Goal: Task Accomplishment & Management: Manage account settings

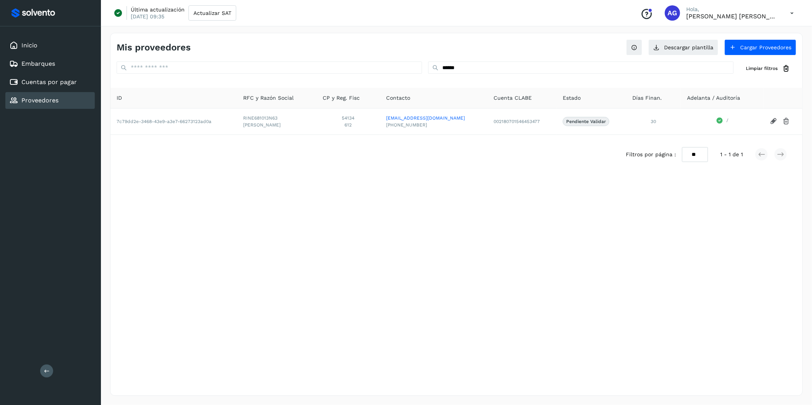
click at [37, 97] on link "Proveedores" at bounding box center [39, 100] width 37 height 7
drag, startPoint x: 219, startPoint y: 23, endPoint x: 217, endPoint y: 18, distance: 5.7
click at [219, 21] on div "Última actualización [DATE] 09:35 Actualizar SAT Conoce nuestros beneficios AG …" at bounding box center [456, 13] width 711 height 26
click at [217, 18] on button "Actualizar SAT" at bounding box center [212, 12] width 48 height 15
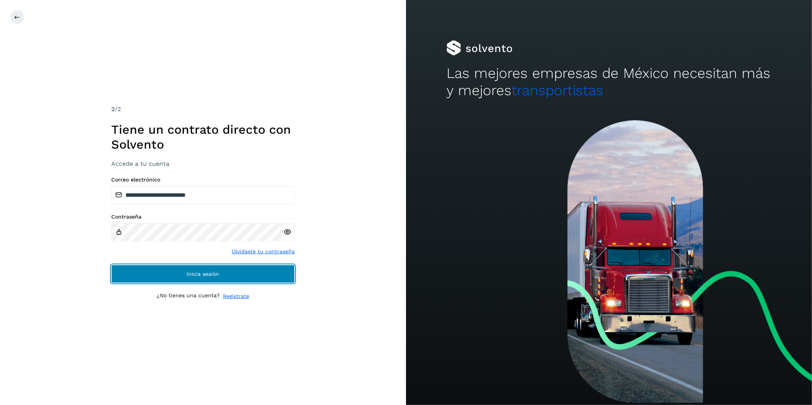
click at [196, 276] on span "Inicia sesión" at bounding box center [203, 273] width 32 height 5
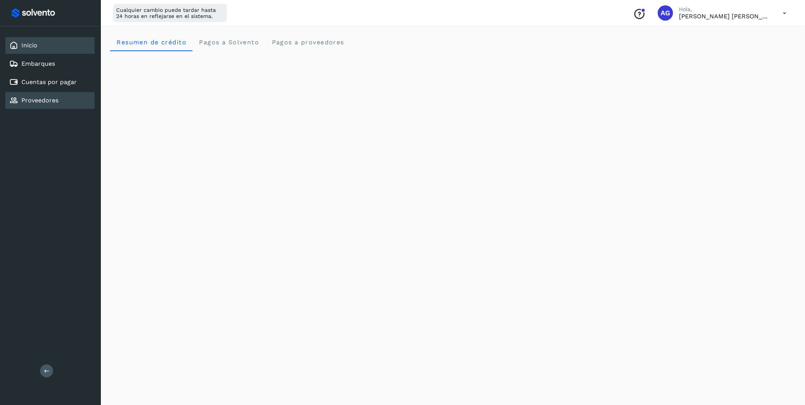
click at [75, 97] on div "Proveedores" at bounding box center [49, 100] width 89 height 17
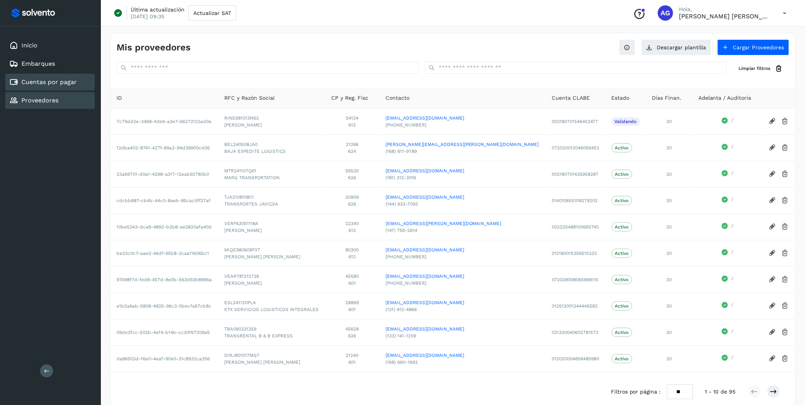
click at [76, 84] on div "Cuentas por pagar" at bounding box center [43, 82] width 68 height 9
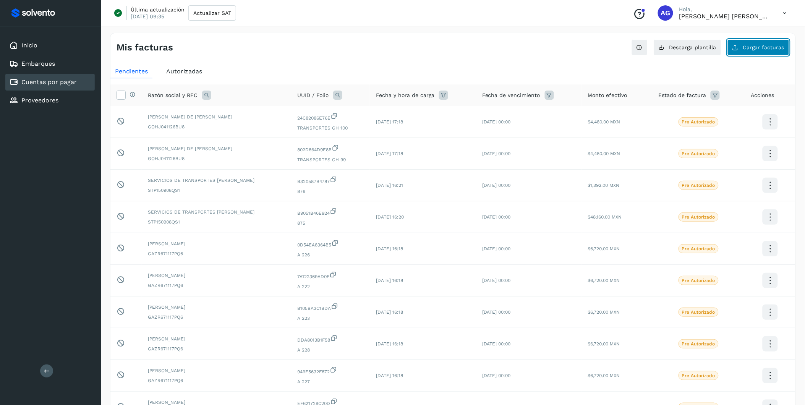
click at [773, 46] on span "Cargar facturas" at bounding box center [763, 47] width 41 height 5
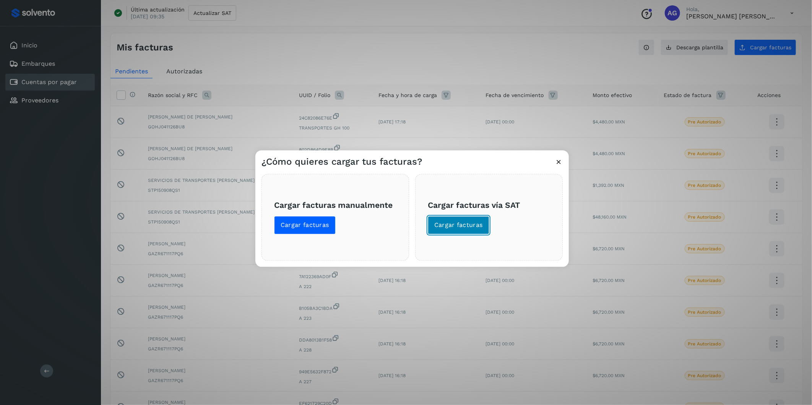
click at [475, 220] on button "Cargar facturas" at bounding box center [459, 225] width 62 height 18
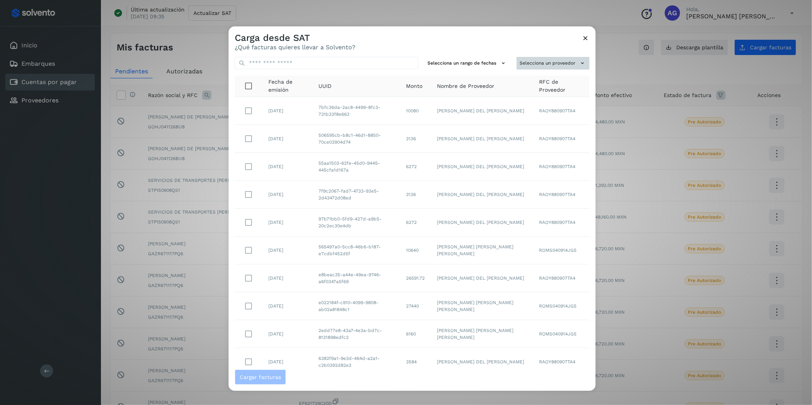
click at [546, 64] on button "Selecciona un proveedor" at bounding box center [552, 63] width 73 height 13
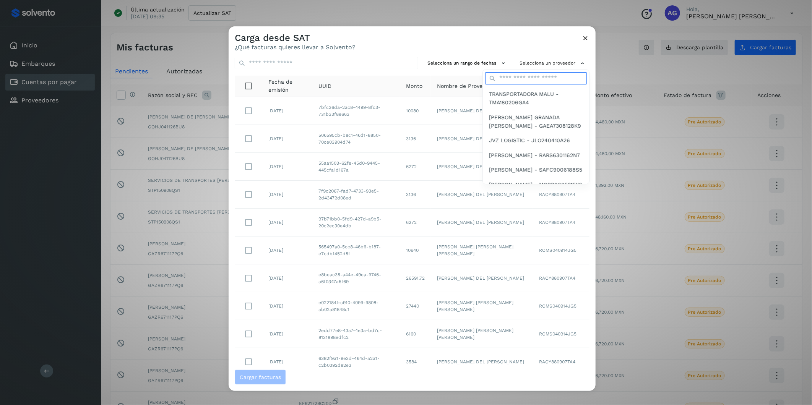
click at [521, 79] on input "text" at bounding box center [536, 78] width 102 height 12
type input "******"
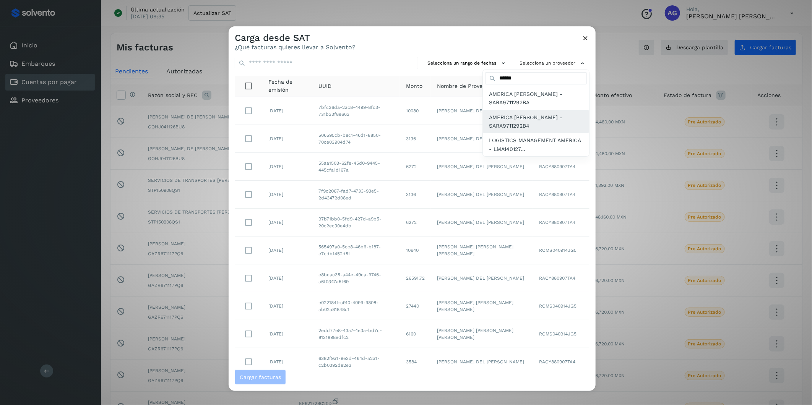
click at [489, 122] on span "AMERICA [PERSON_NAME] - SARA9711292B4" at bounding box center [536, 121] width 94 height 17
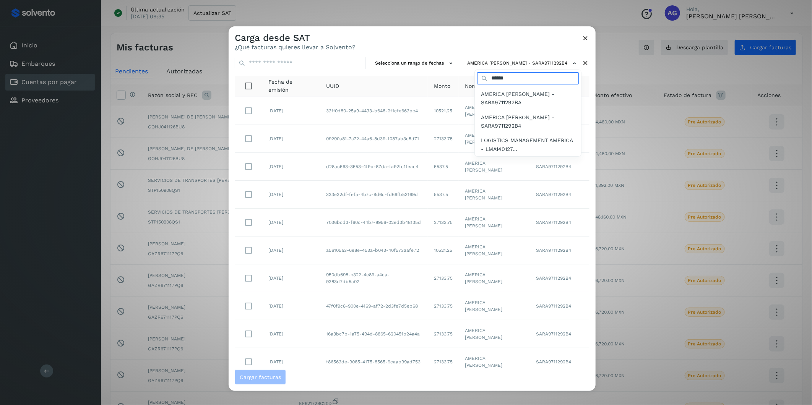
click at [555, 81] on input "******" at bounding box center [528, 78] width 102 height 12
click at [410, 81] on div at bounding box center [634, 228] width 812 height 405
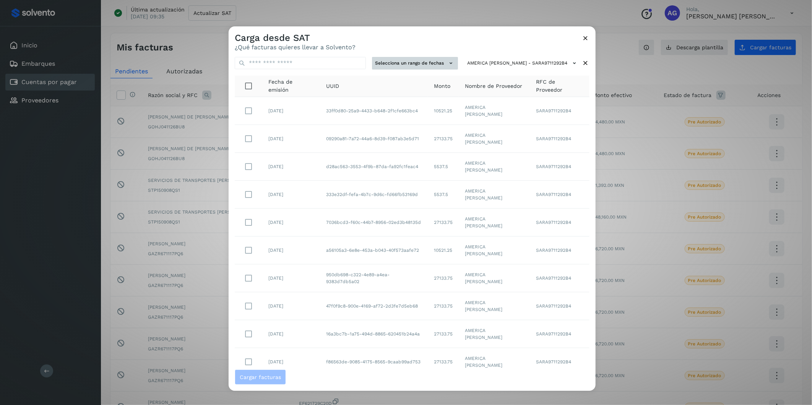
click at [447, 63] on icon at bounding box center [451, 63] width 8 height 8
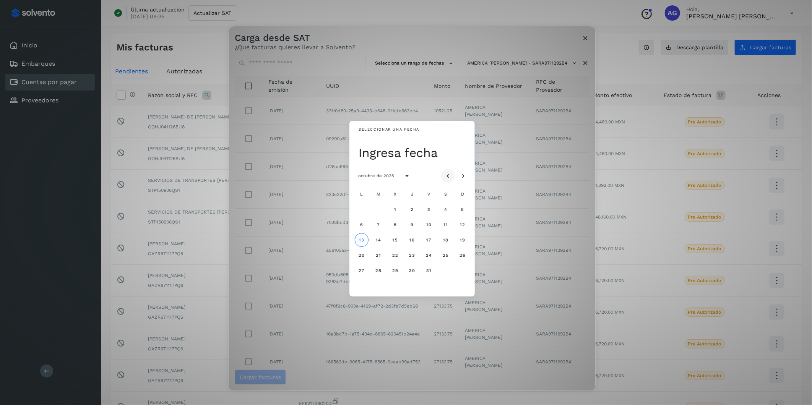
click at [447, 180] on icon "Mes anterior" at bounding box center [448, 176] width 8 height 8
click at [459, 179] on button "Mes siguiente" at bounding box center [463, 176] width 14 height 14
click at [396, 208] on button "1" at bounding box center [395, 210] width 14 height 14
click at [407, 208] on button "2" at bounding box center [412, 210] width 14 height 14
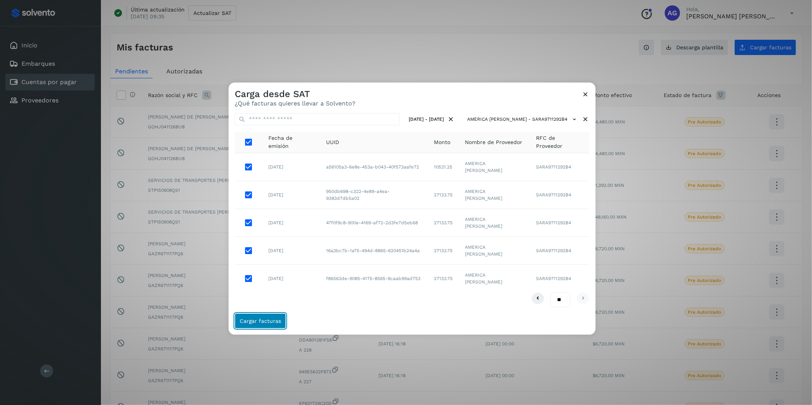
click at [269, 319] on span "Cargar facturas" at bounding box center [260, 320] width 41 height 5
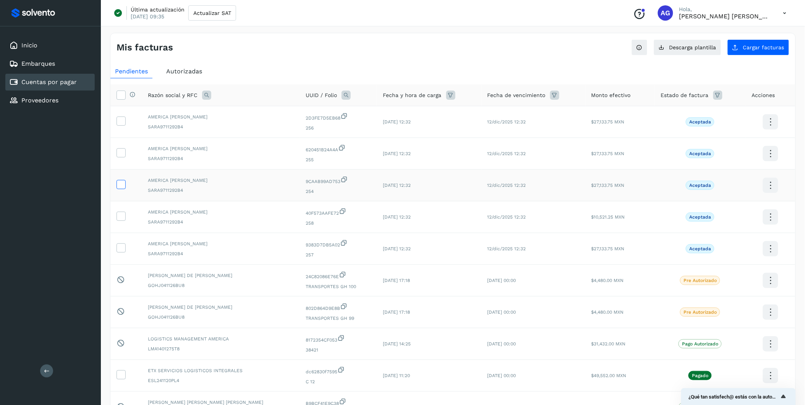
drag, startPoint x: 120, startPoint y: 185, endPoint x: 143, endPoint y: 170, distance: 27.0
click at [123, 183] on icon at bounding box center [121, 184] width 8 height 8
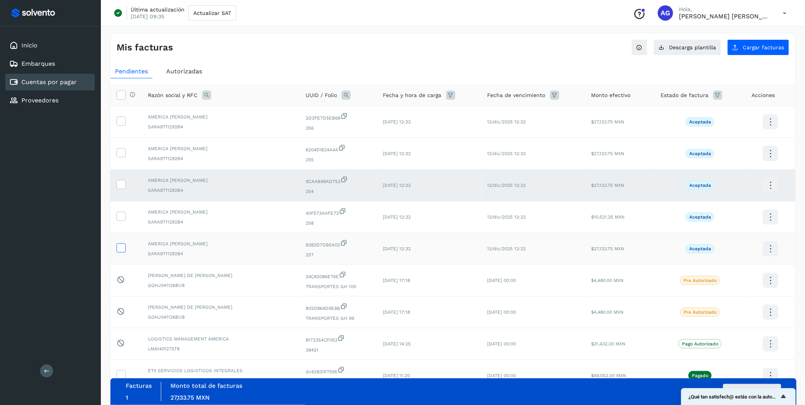
click at [118, 250] on icon at bounding box center [121, 247] width 8 height 8
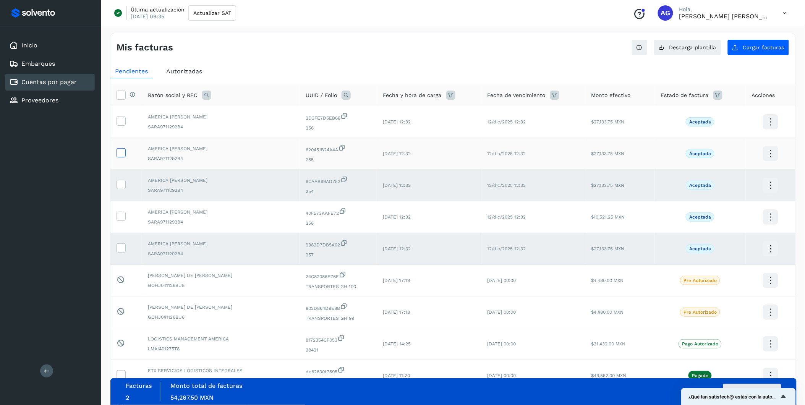
click at [123, 152] on icon at bounding box center [121, 152] width 8 height 8
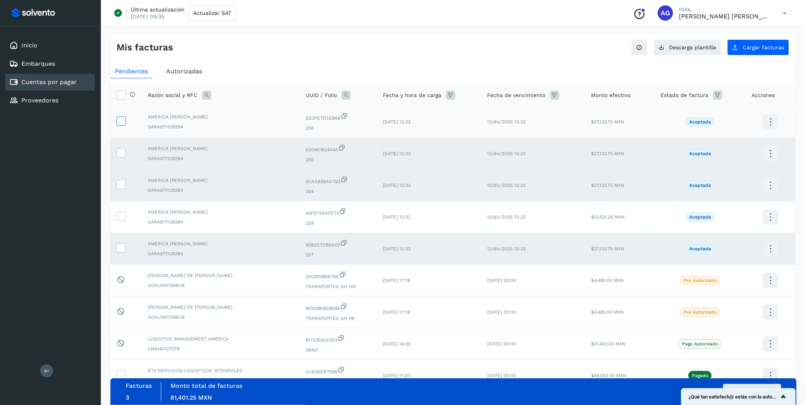
click at [125, 119] on label at bounding box center [121, 121] width 9 height 9
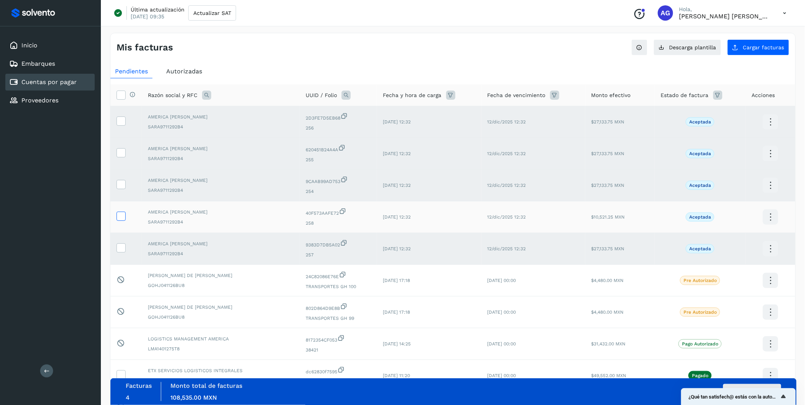
click at [123, 218] on icon at bounding box center [121, 216] width 8 height 8
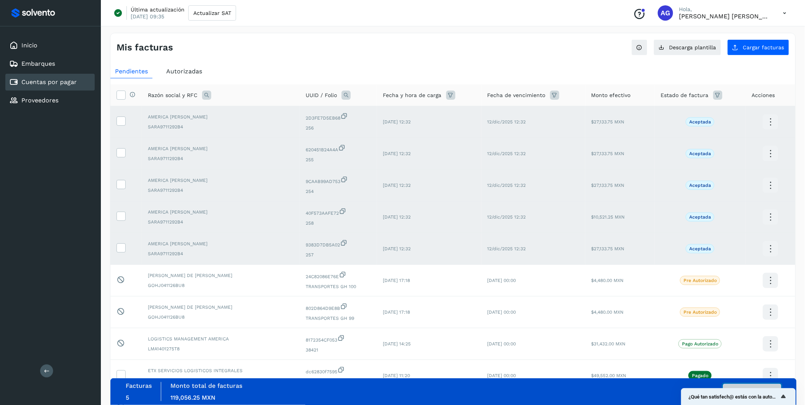
click at [761, 385] on button "Autorizar facturas" at bounding box center [752, 391] width 58 height 15
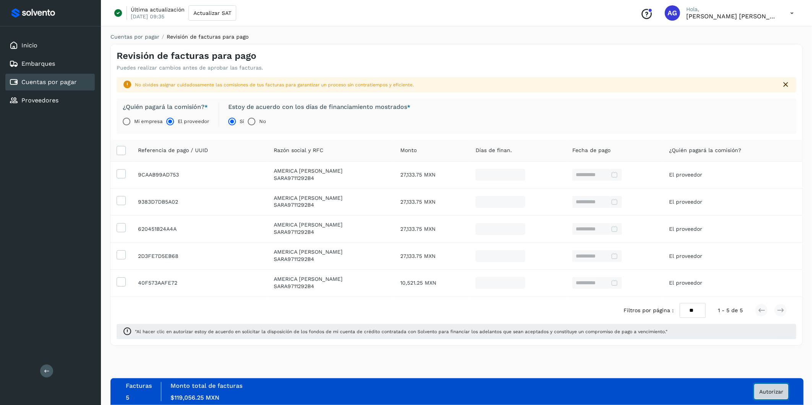
click at [769, 391] on span "Autorizar" at bounding box center [771, 391] width 24 height 5
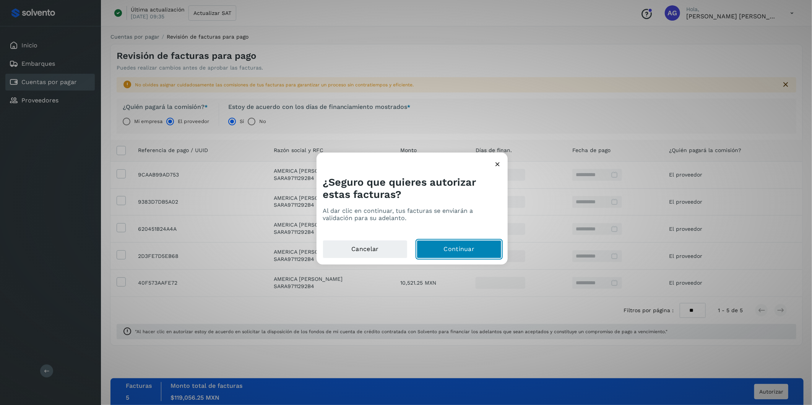
click at [477, 249] on button "Continuar" at bounding box center [458, 249] width 85 height 18
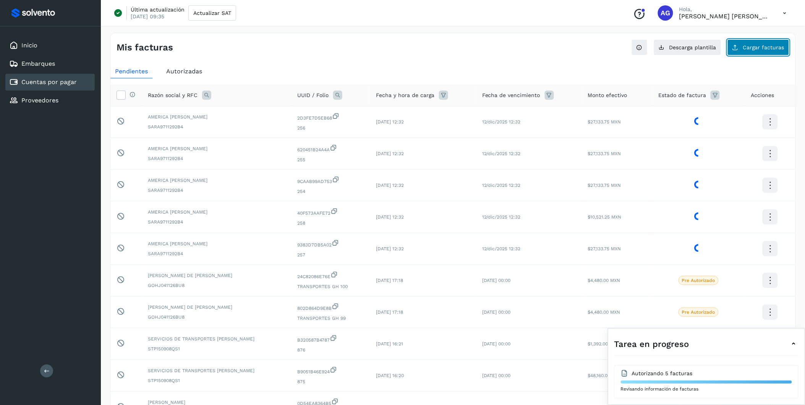
click at [753, 47] on span "Cargar facturas" at bounding box center [763, 47] width 41 height 5
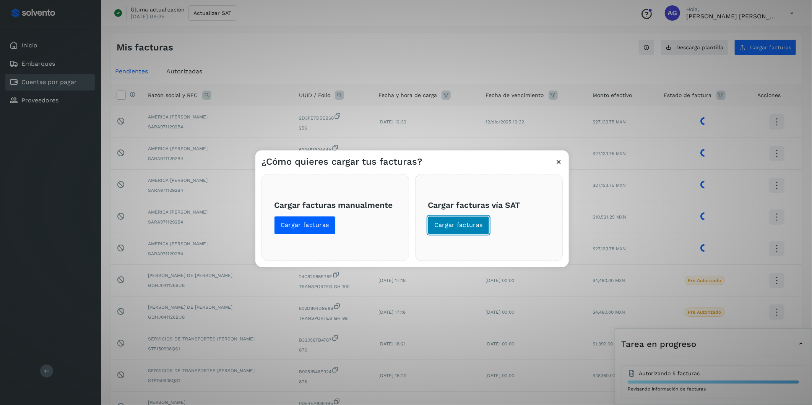
click at [452, 218] on button "Cargar facturas" at bounding box center [459, 225] width 62 height 18
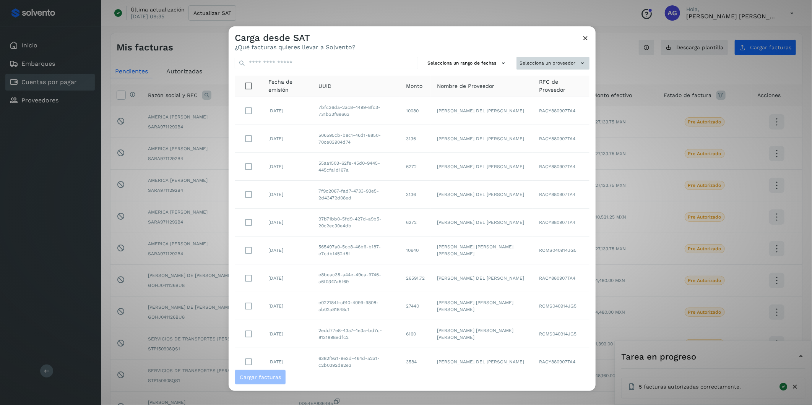
click at [560, 66] on button "Selecciona un proveedor" at bounding box center [552, 63] width 73 height 13
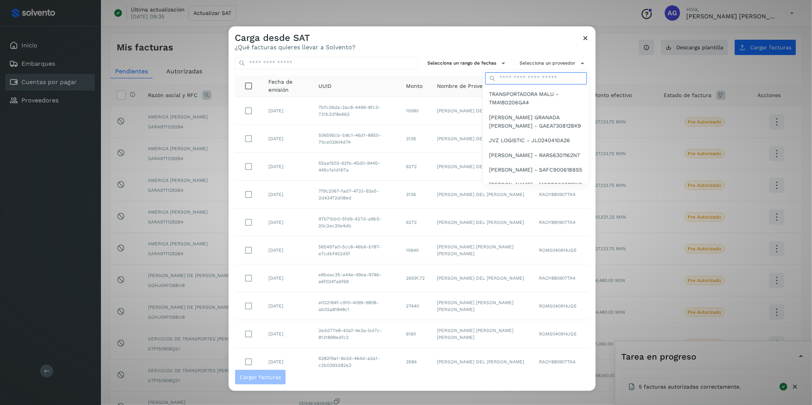
click at [539, 78] on input "text" at bounding box center [536, 78] width 102 height 12
type input "******"
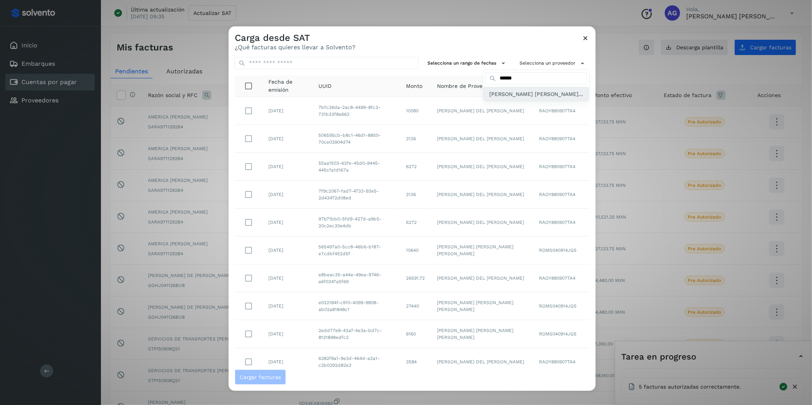
click at [494, 98] on span "[PERSON_NAME] [PERSON_NAME]..." at bounding box center [536, 94] width 94 height 8
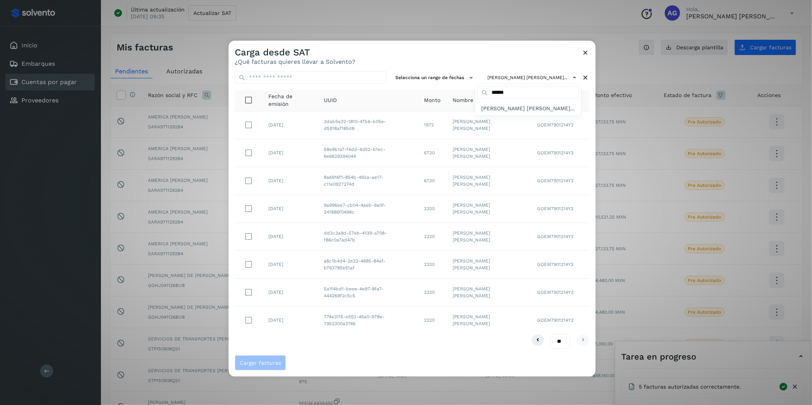
click at [246, 181] on div at bounding box center [634, 243] width 812 height 405
click at [277, 365] on span "Cargar facturas" at bounding box center [260, 362] width 41 height 5
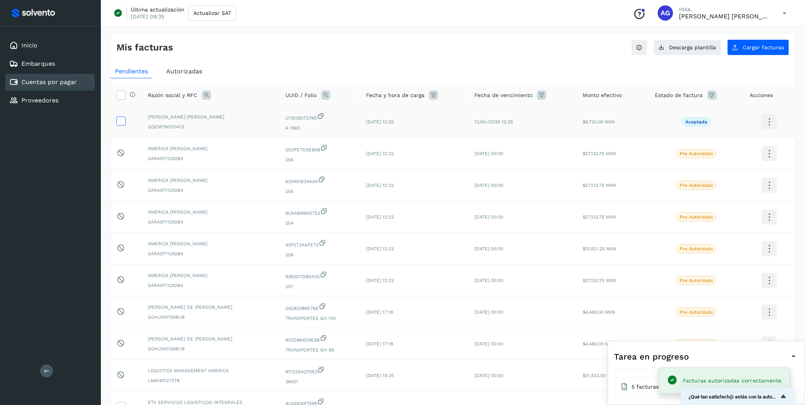
click at [123, 124] on icon at bounding box center [121, 121] width 8 height 8
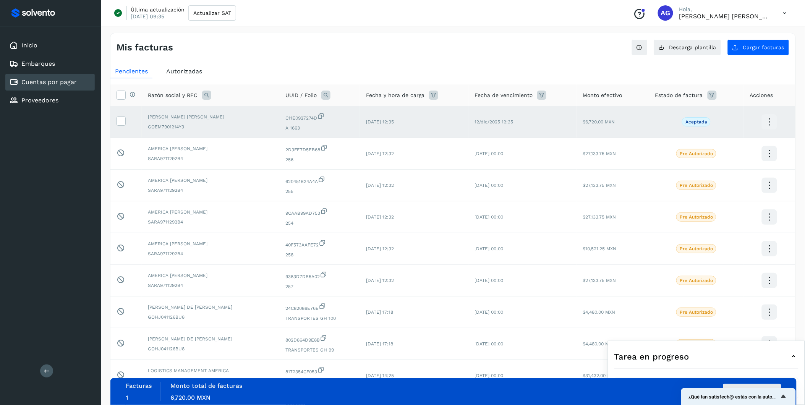
click at [763, 386] on button "Autorizar facturas" at bounding box center [752, 391] width 58 height 15
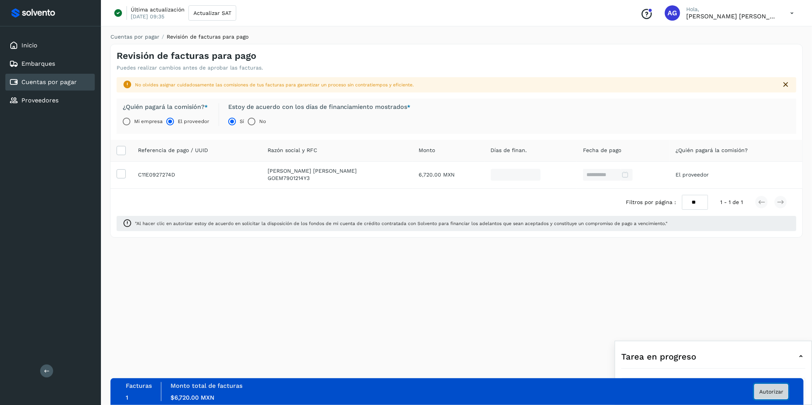
click at [774, 389] on span "Autorizar" at bounding box center [771, 391] width 24 height 5
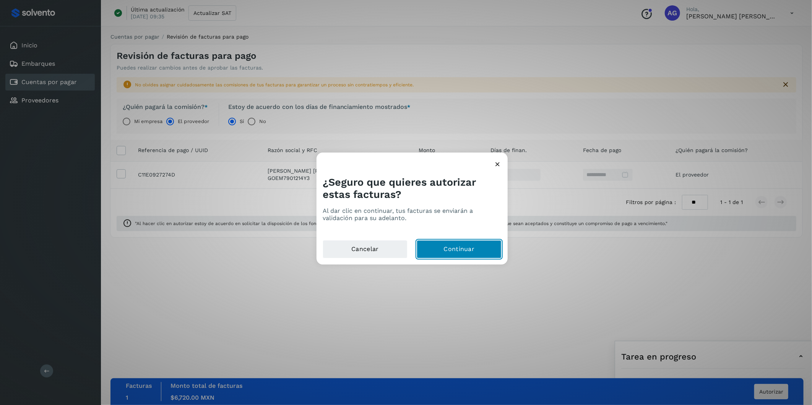
click at [462, 255] on button "Continuar" at bounding box center [458, 249] width 85 height 18
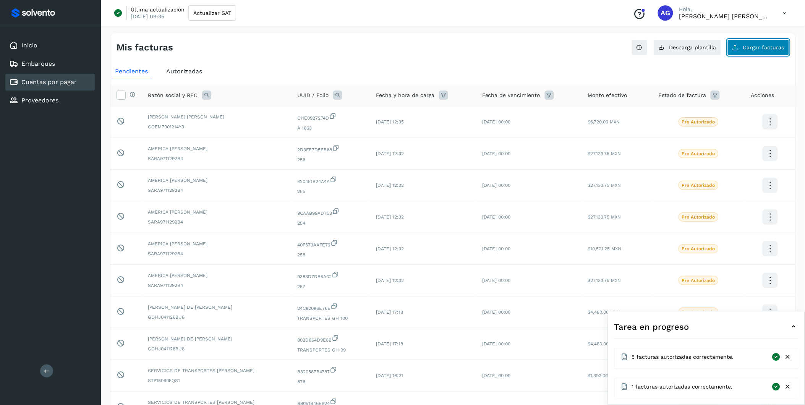
click at [767, 52] on button "Cargar facturas" at bounding box center [758, 47] width 62 height 16
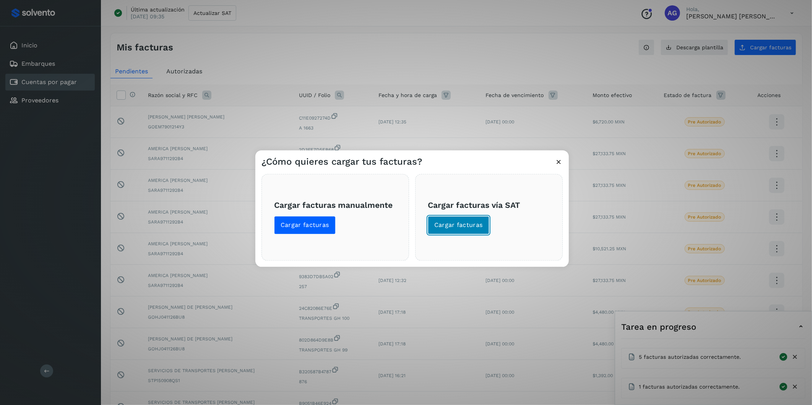
click at [438, 225] on span "Cargar facturas" at bounding box center [458, 225] width 49 height 8
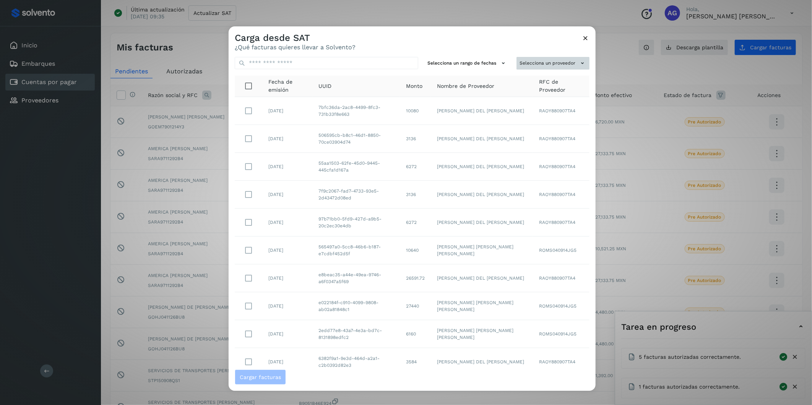
click at [561, 182] on td "RAOY880907TA4" at bounding box center [561, 195] width 57 height 28
click at [533, 65] on button "Selecciona un proveedor" at bounding box center [552, 63] width 73 height 13
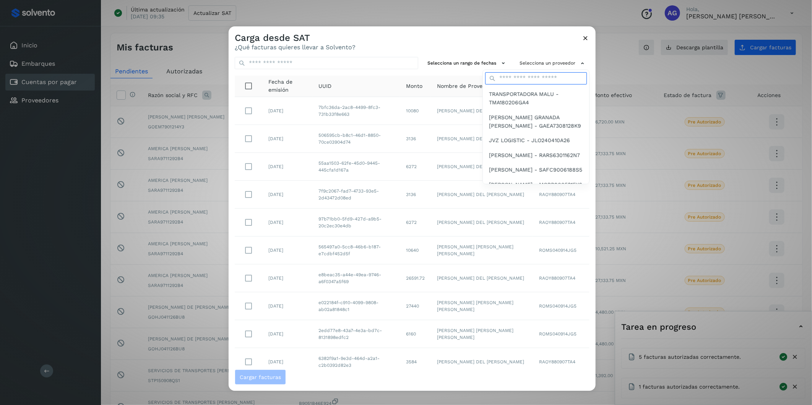
click at [515, 82] on input "text" at bounding box center [536, 78] width 102 height 12
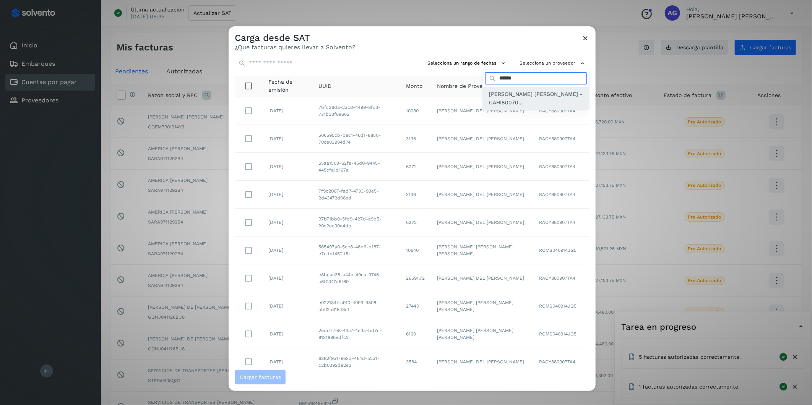
type input "******"
click at [509, 105] on span "[PERSON_NAME] [PERSON_NAME] - CAHI80070..." at bounding box center [536, 98] width 94 height 17
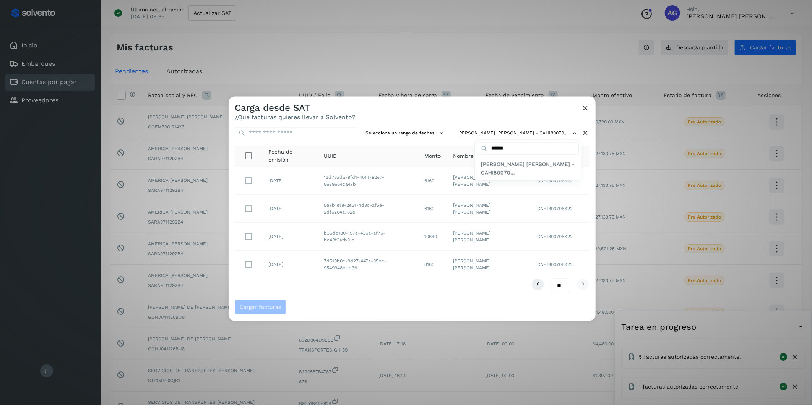
click at [251, 233] on div at bounding box center [634, 299] width 812 height 405
click at [265, 302] on button "Cargar facturas" at bounding box center [260, 306] width 51 height 15
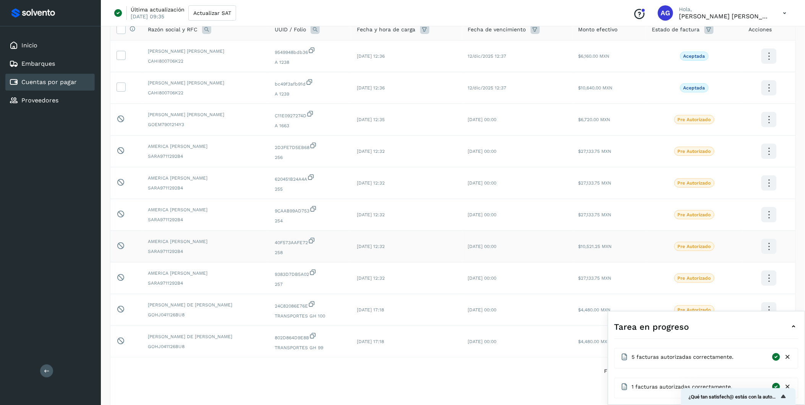
scroll to position [86, 0]
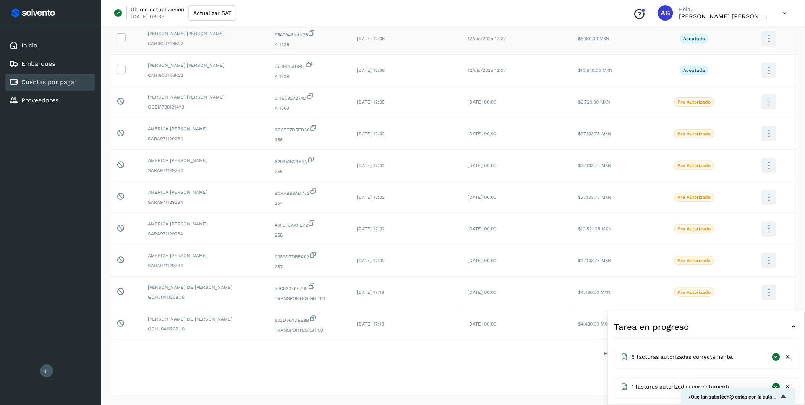
drag, startPoint x: 125, startPoint y: 71, endPoint x: 118, endPoint y: 42, distance: 28.9
click at [125, 70] on label at bounding box center [121, 69] width 9 height 9
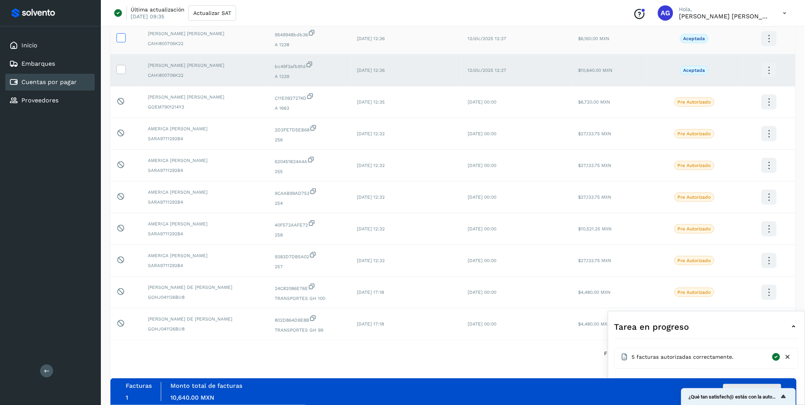
click at [121, 37] on icon at bounding box center [121, 37] width 8 height 8
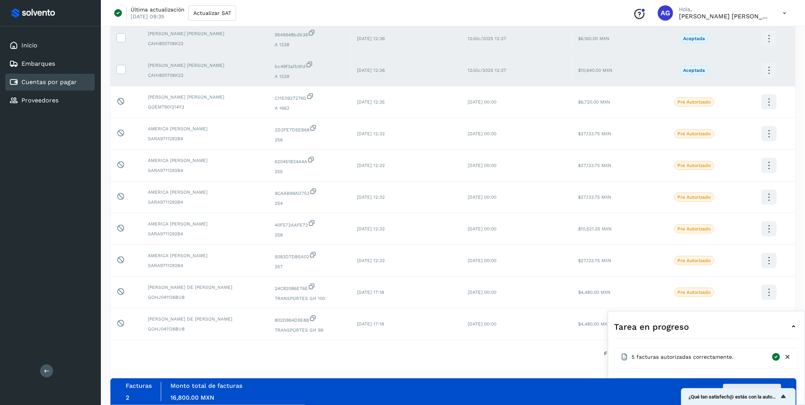
click at [787, 356] on icon at bounding box center [788, 357] width 8 height 8
click at [752, 384] on button "Autorizar facturas" at bounding box center [752, 391] width 58 height 15
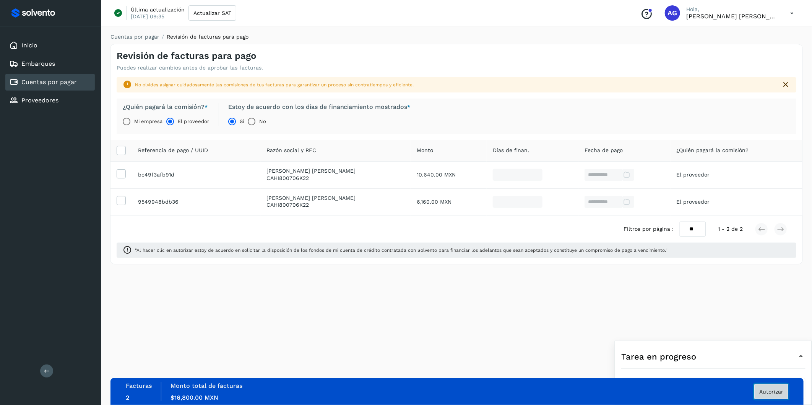
click at [766, 392] on span "Autorizar" at bounding box center [771, 391] width 24 height 5
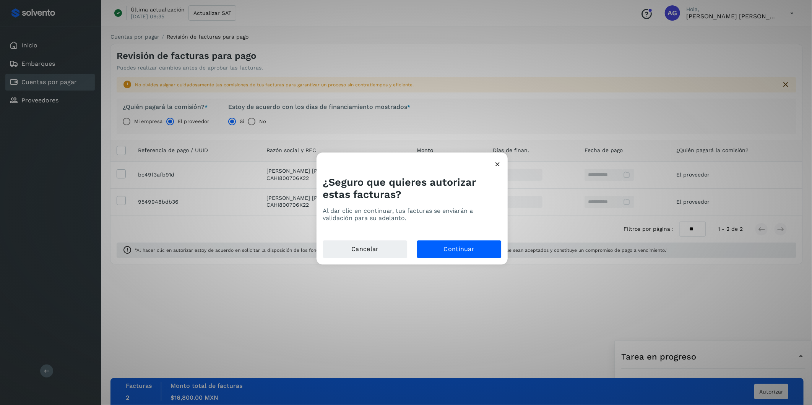
drag, startPoint x: 766, startPoint y: 392, endPoint x: 588, endPoint y: 389, distance: 178.1
click at [601, 389] on div "¿Seguro que quieres autorizar estas facturas? Al dar clic en continuar, tus fac…" at bounding box center [406, 202] width 812 height 405
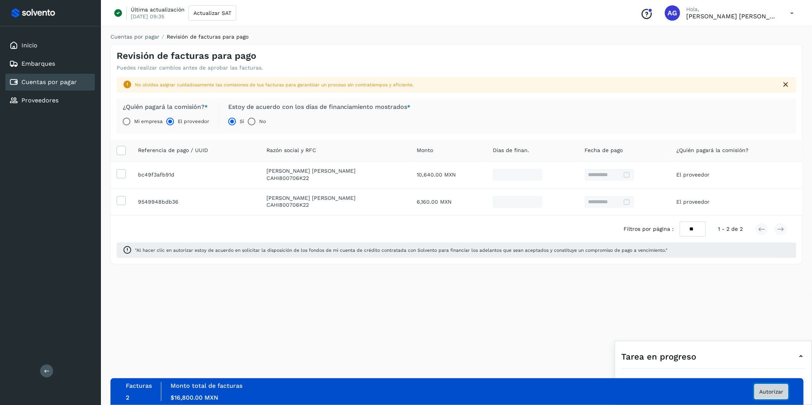
click at [771, 390] on span "Autorizar" at bounding box center [771, 391] width 24 height 5
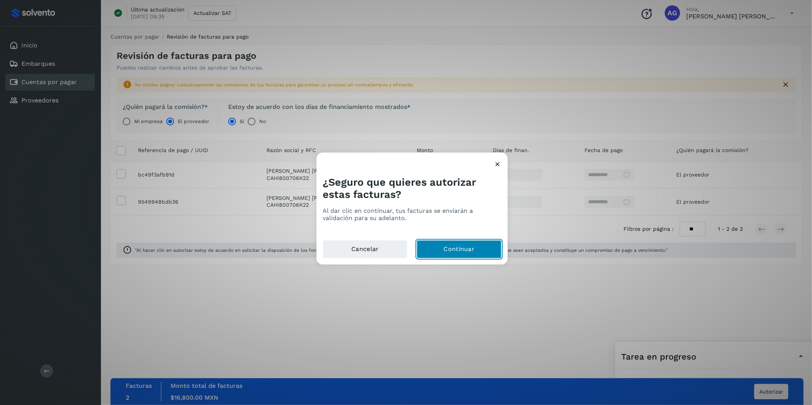
click at [469, 253] on button "Continuar" at bounding box center [458, 249] width 85 height 18
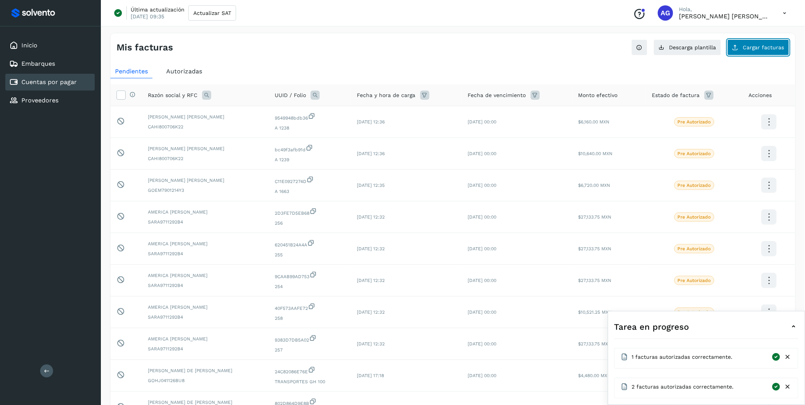
click at [752, 50] on span "Cargar facturas" at bounding box center [763, 47] width 41 height 5
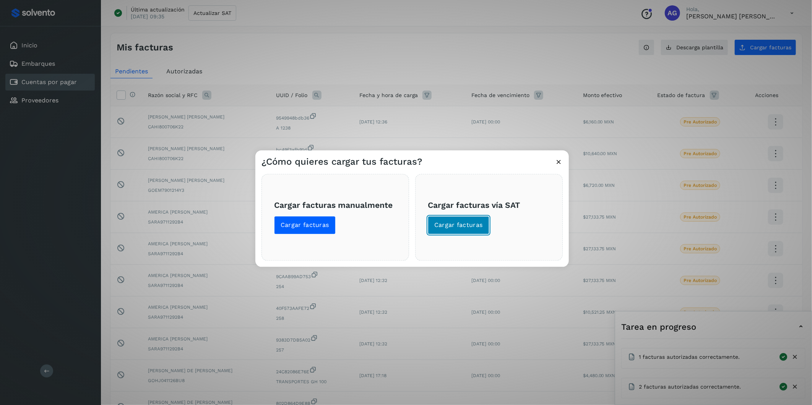
click at [467, 222] on span "Cargar facturas" at bounding box center [458, 225] width 49 height 8
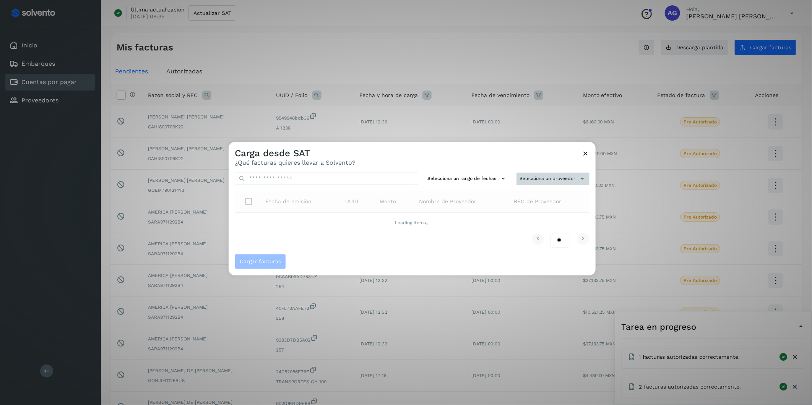
click at [533, 182] on button "Selecciona un proveedor" at bounding box center [552, 179] width 73 height 13
click at [533, 194] on input "text" at bounding box center [540, 194] width 94 height 12
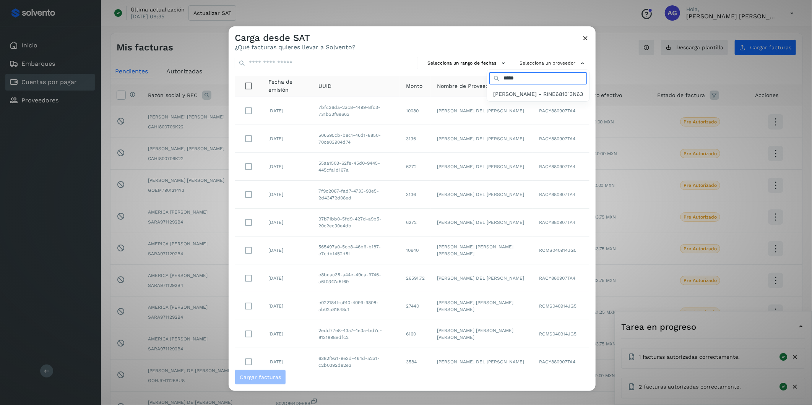
type input "*****"
click at [500, 98] on span "[PERSON_NAME] - RINE681013N63" at bounding box center [538, 94] width 90 height 8
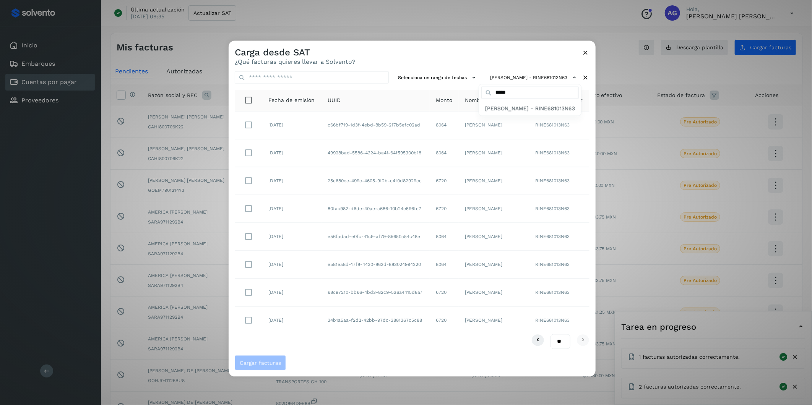
click at [250, 292] on div at bounding box center [634, 243] width 812 height 405
click at [270, 361] on span "Cargar facturas" at bounding box center [260, 362] width 41 height 5
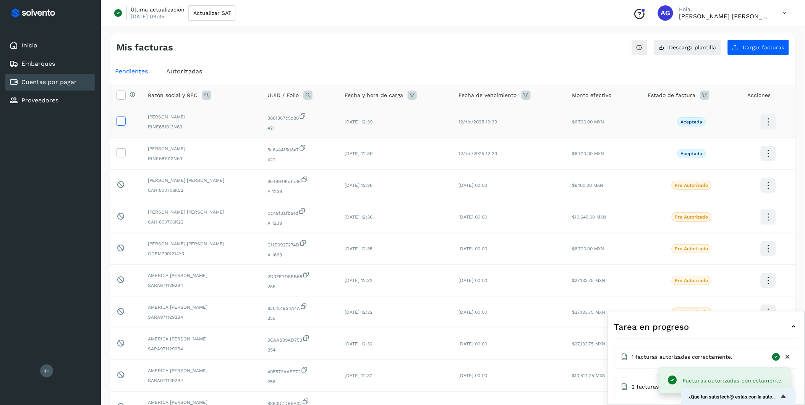
click at [123, 123] on icon at bounding box center [121, 121] width 8 height 8
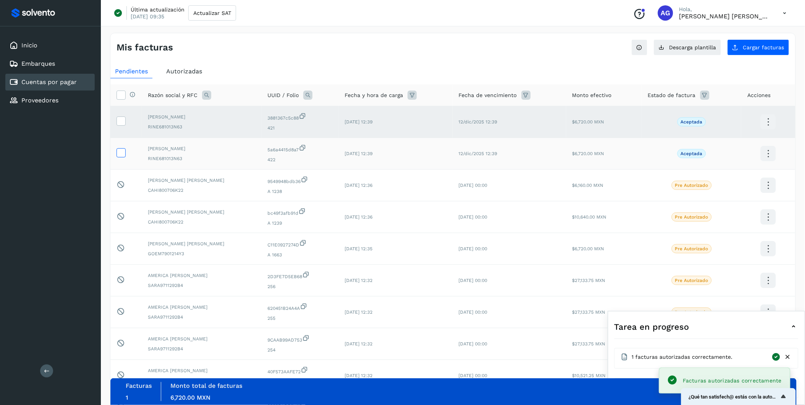
click at [121, 151] on icon at bounding box center [121, 152] width 8 height 8
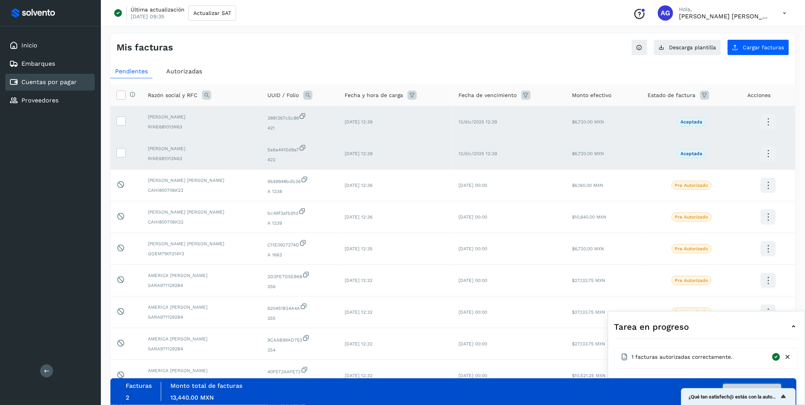
click at [755, 385] on button "Autorizar facturas" at bounding box center [752, 391] width 58 height 15
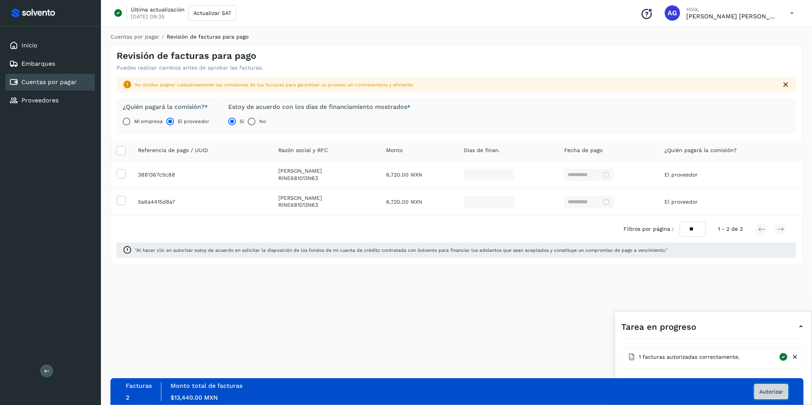
click at [769, 391] on span "Autorizar" at bounding box center [771, 391] width 24 height 5
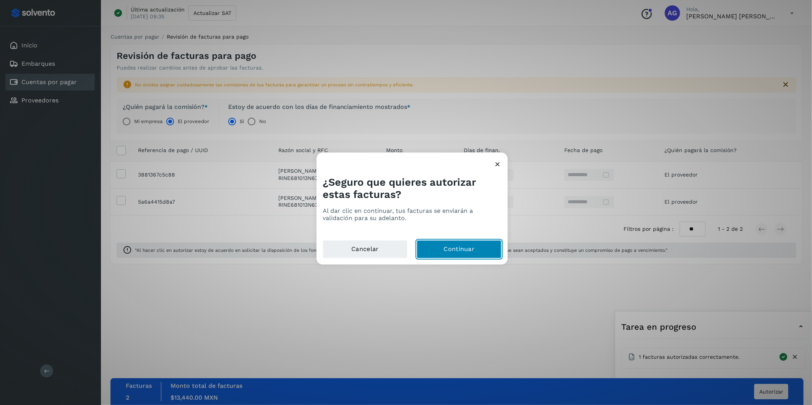
click at [458, 244] on button "Continuar" at bounding box center [458, 249] width 85 height 18
